Goal: Task Accomplishment & Management: Complete application form

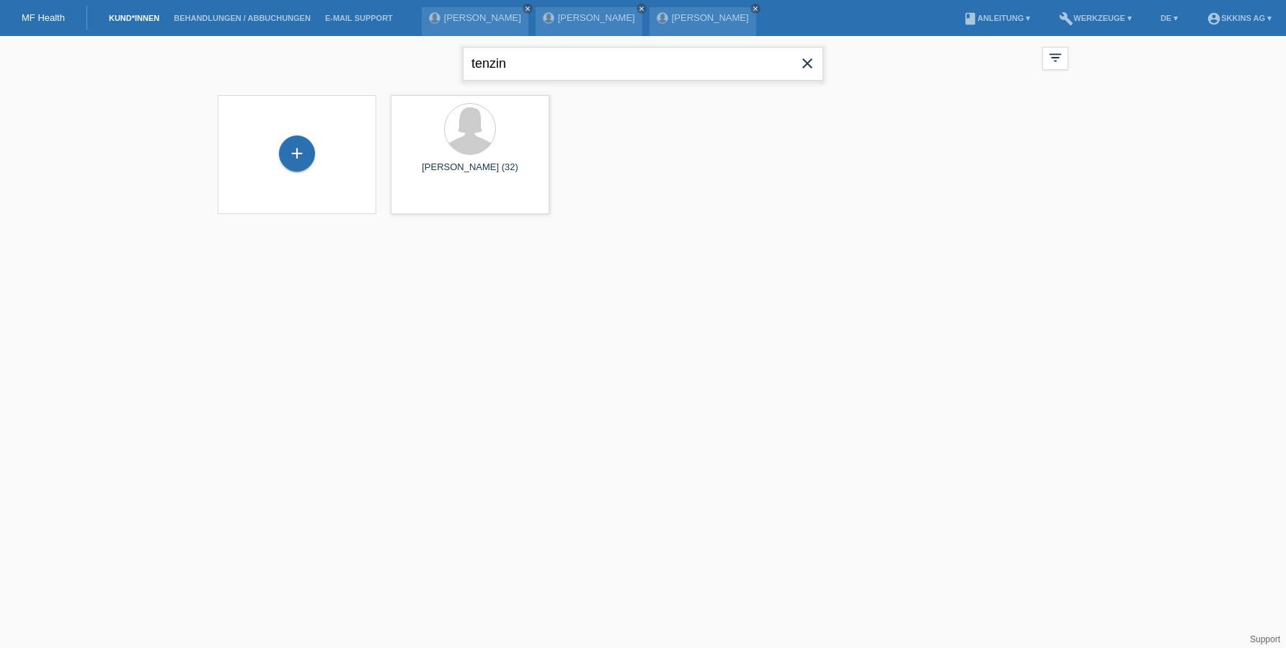
click at [564, 66] on input "tenzin" at bounding box center [643, 64] width 361 height 34
click at [303, 150] on div "+" at bounding box center [297, 154] width 36 height 36
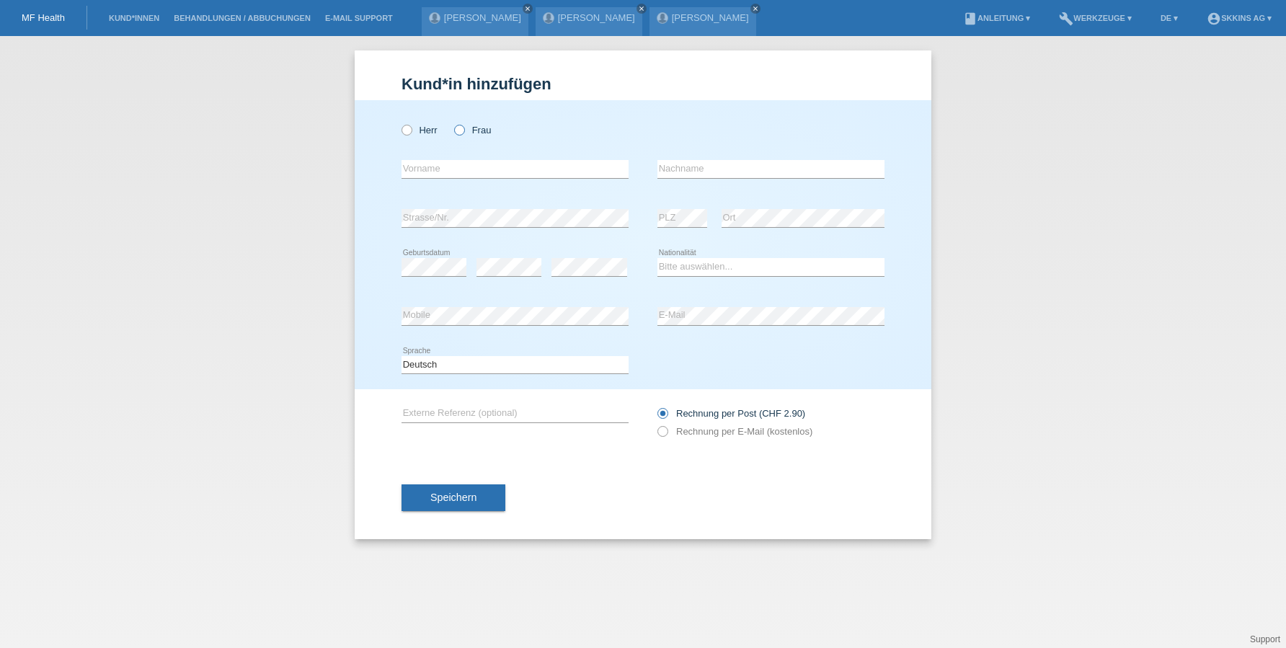
click at [452, 123] on icon at bounding box center [452, 123] width 0 height 0
click at [459, 131] on input "Frau" at bounding box center [458, 129] width 9 height 9
radio input "true"
type input "Alisa"
type input "Novak"
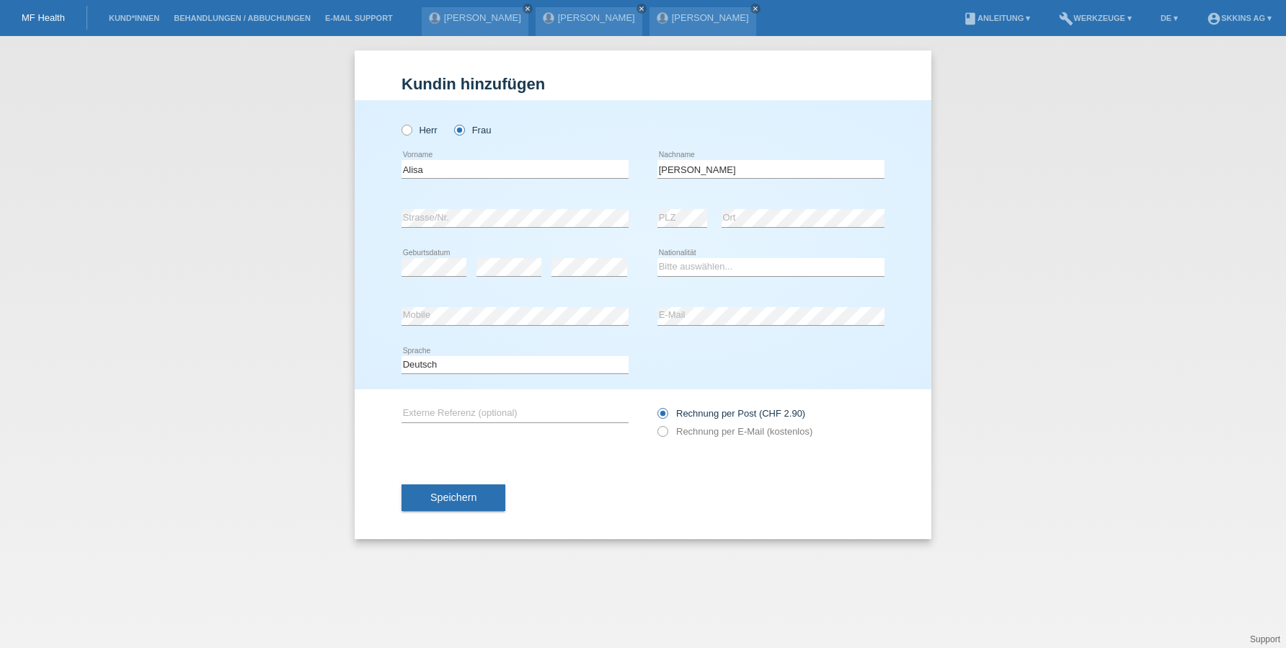
click at [455, 233] on div "error Strasse/Nr." at bounding box center [515, 218] width 227 height 49
click at [679, 278] on div "Bitte auswählen... Schweiz Deutschland Liechtenstein Österreich ------------ Af…" at bounding box center [771, 267] width 227 height 49
select select "UA"
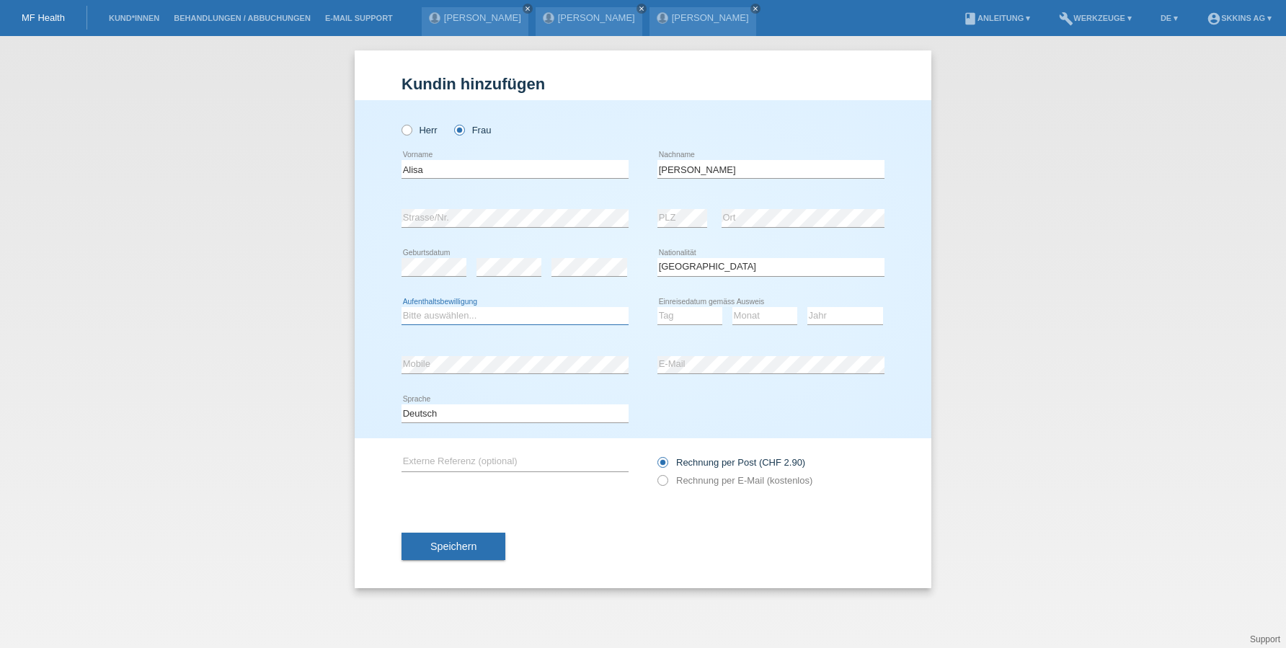
select select "O"
select select "14"
select select "03"
select select "2022"
click at [673, 479] on label "Rechnung per E-Mail (kostenlos)" at bounding box center [735, 480] width 155 height 11
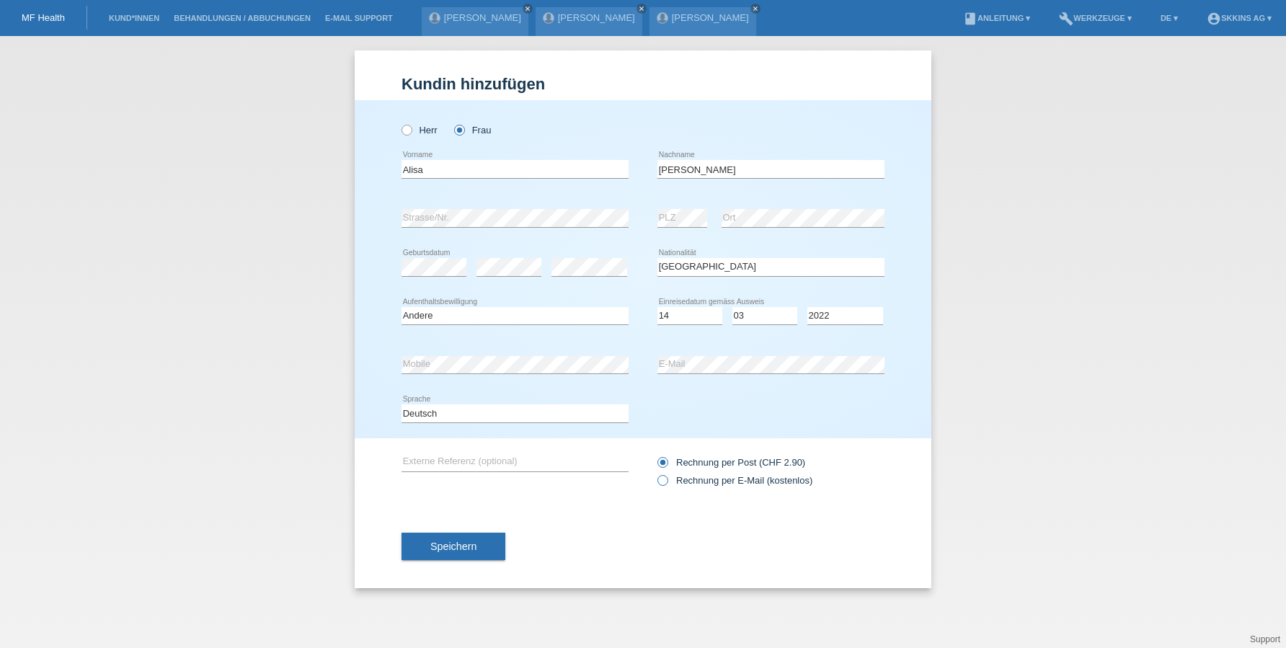
click at [667, 479] on input "Rechnung per E-Mail (kostenlos)" at bounding box center [662, 484] width 9 height 18
radio input "true"
click at [485, 542] on button "Speichern" at bounding box center [454, 546] width 104 height 27
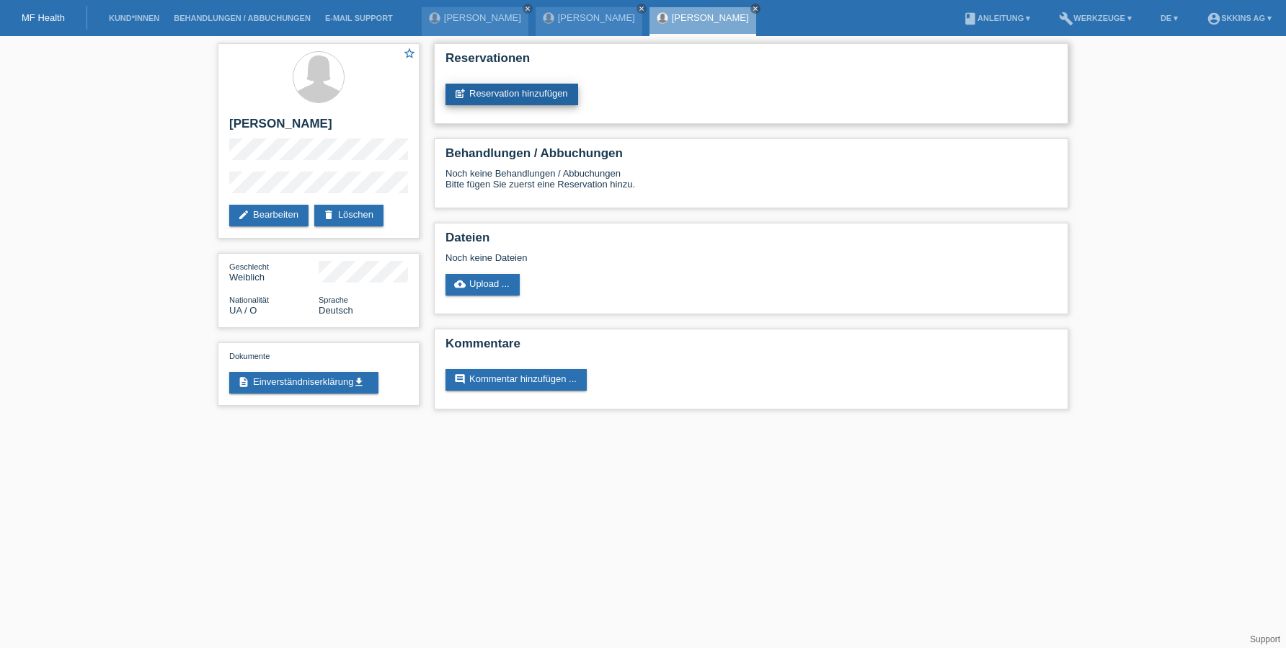
click at [469, 89] on link "post_add Reservation hinzufügen" at bounding box center [512, 95] width 133 height 22
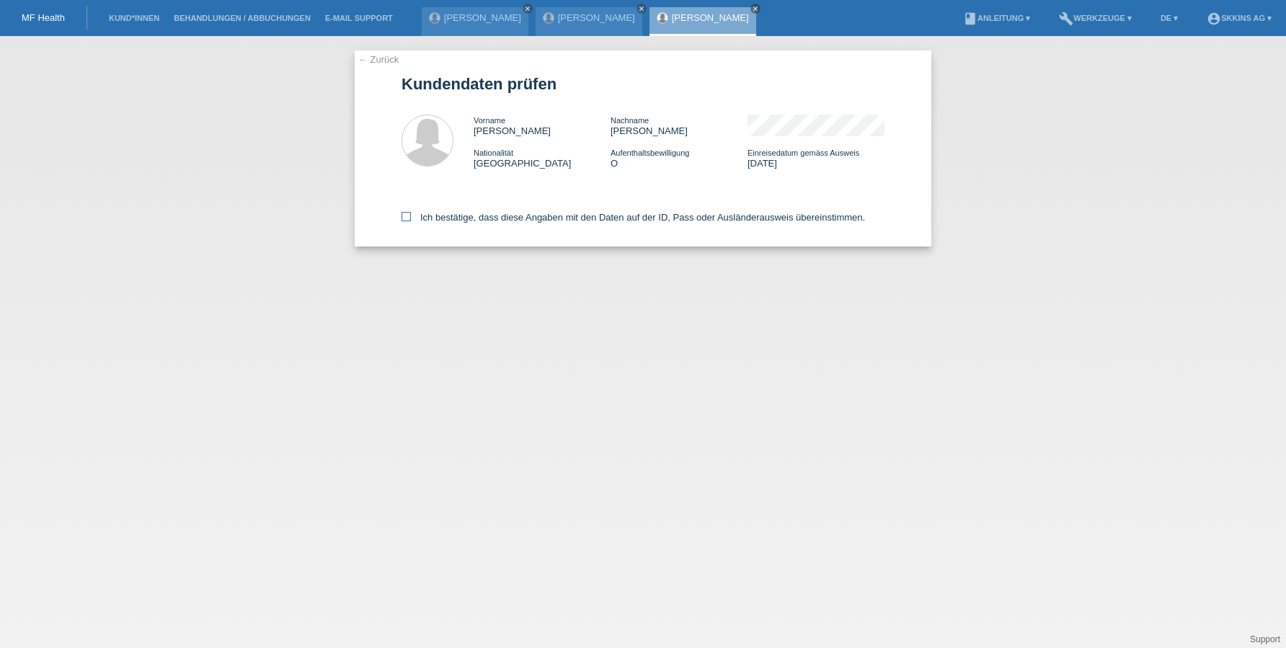
click at [410, 213] on icon at bounding box center [406, 216] width 9 height 9
click at [410, 213] on input "Ich bestätige, dass diese Angaben mit den Daten auf der ID, Pass oder Ausländer…" at bounding box center [406, 216] width 9 height 9
checkbox input "true"
